Goal: Task Accomplishment & Management: Use online tool/utility

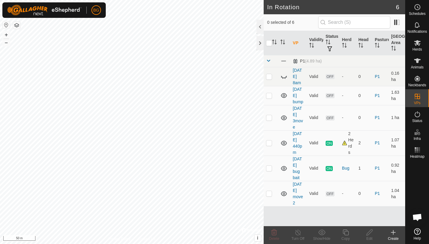
click at [394, 237] on div "Create" at bounding box center [393, 238] width 24 height 5
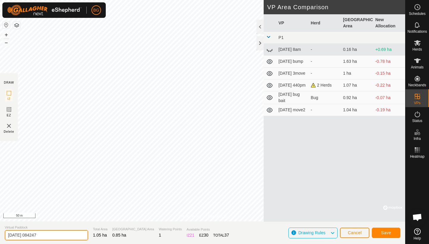
click at [53, 236] on input "[DATE] 084247" at bounding box center [46, 235] width 83 height 10
type input "[DATE] [PERSON_NAME] capture"
click at [387, 234] on span "Save" at bounding box center [386, 233] width 10 height 5
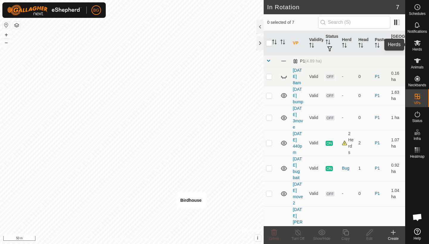
click at [420, 43] on icon at bounding box center [417, 42] width 7 height 7
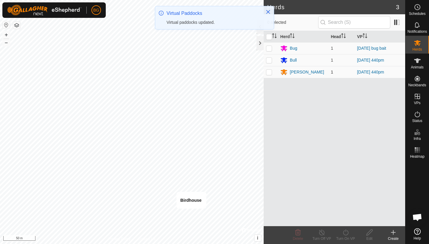
click at [269, 73] on p-checkbox at bounding box center [269, 72] width 6 height 5
checkbox input "true"
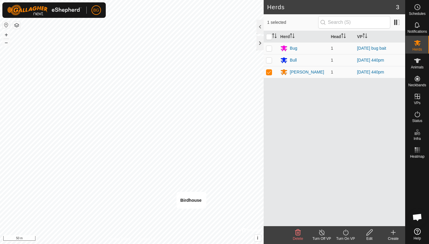
click at [347, 234] on icon at bounding box center [345, 232] width 7 height 7
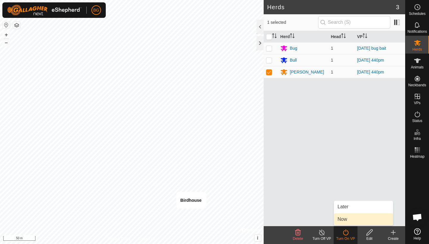
click at [347, 218] on link "Now" at bounding box center [363, 220] width 59 height 12
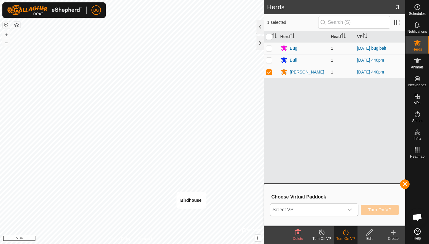
click at [350, 212] on icon "dropdown trigger" at bounding box center [349, 210] width 5 height 5
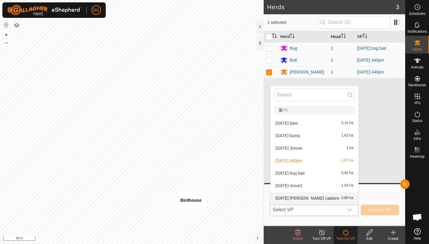
click at [299, 198] on li "[DATE] [PERSON_NAME] capture 0.85 ha" at bounding box center [315, 198] width 88 height 12
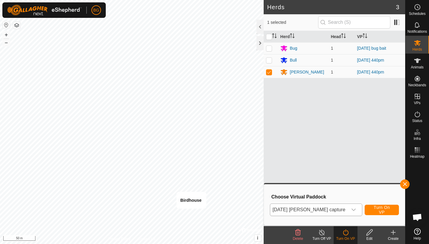
click at [369, 207] on button "Turn On VP" at bounding box center [382, 210] width 34 height 10
